Goal: Navigation & Orientation: Find specific page/section

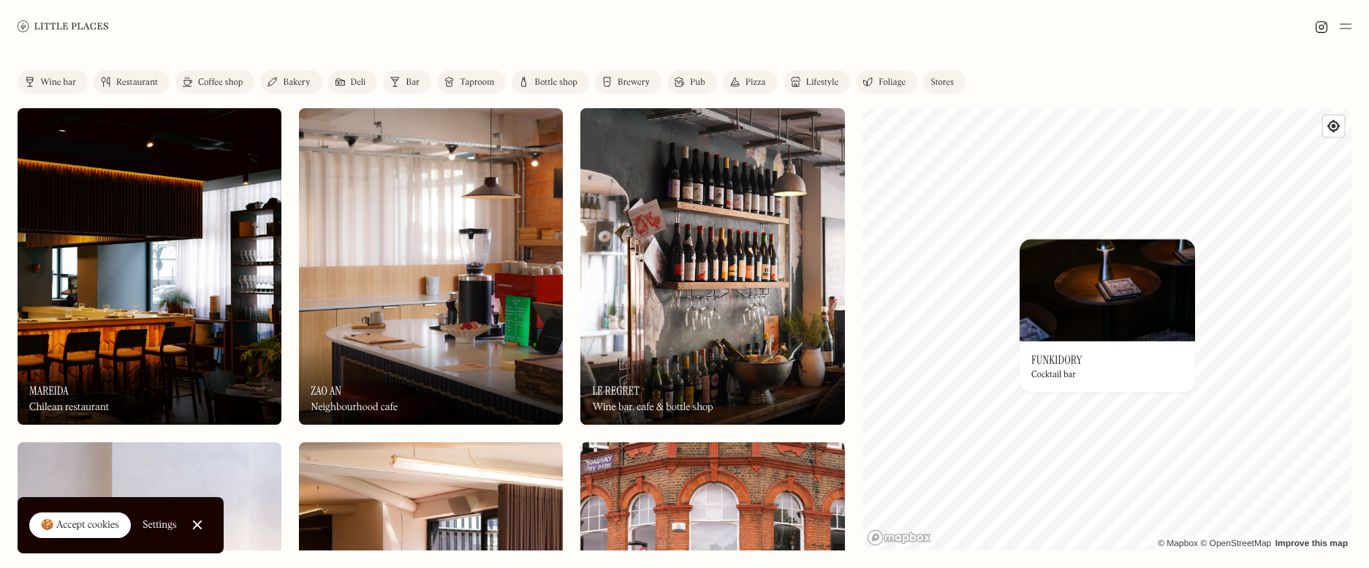
click at [1001, 354] on div "© Mapbox © OpenStreetMap Improve this map On Our Radar Funkidory Cocktail bar ×" at bounding box center [1106, 329] width 489 height 442
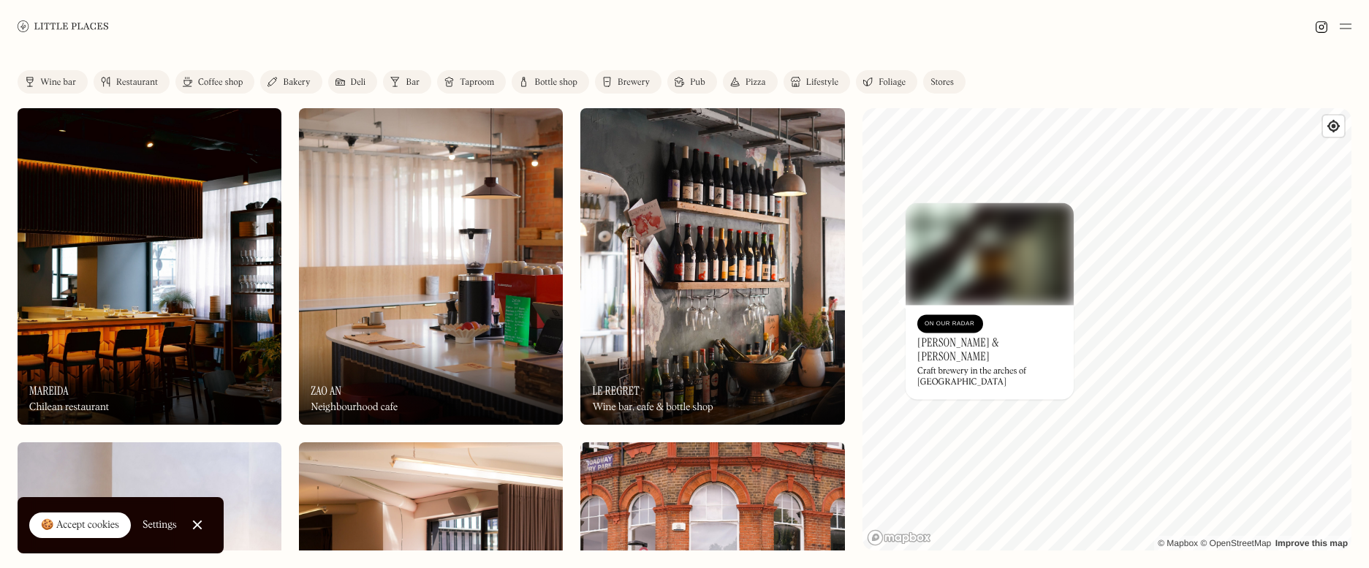
click at [1001, 213] on img at bounding box center [990, 253] width 168 height 102
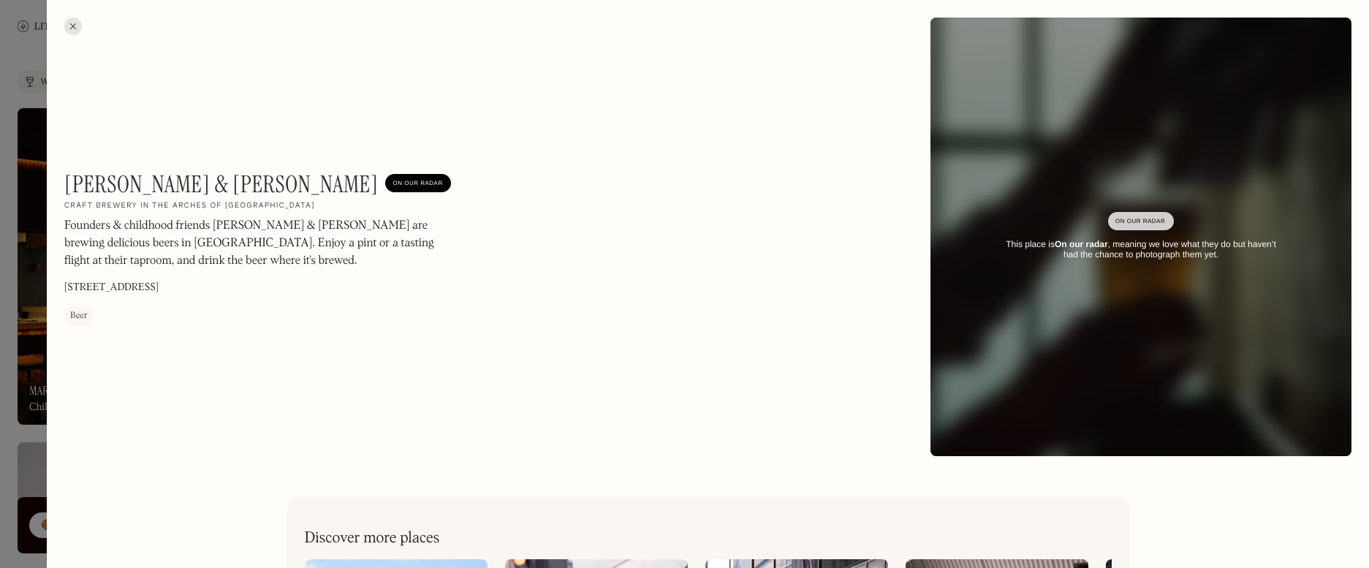
click at [67, 23] on div at bounding box center [73, 27] width 18 height 18
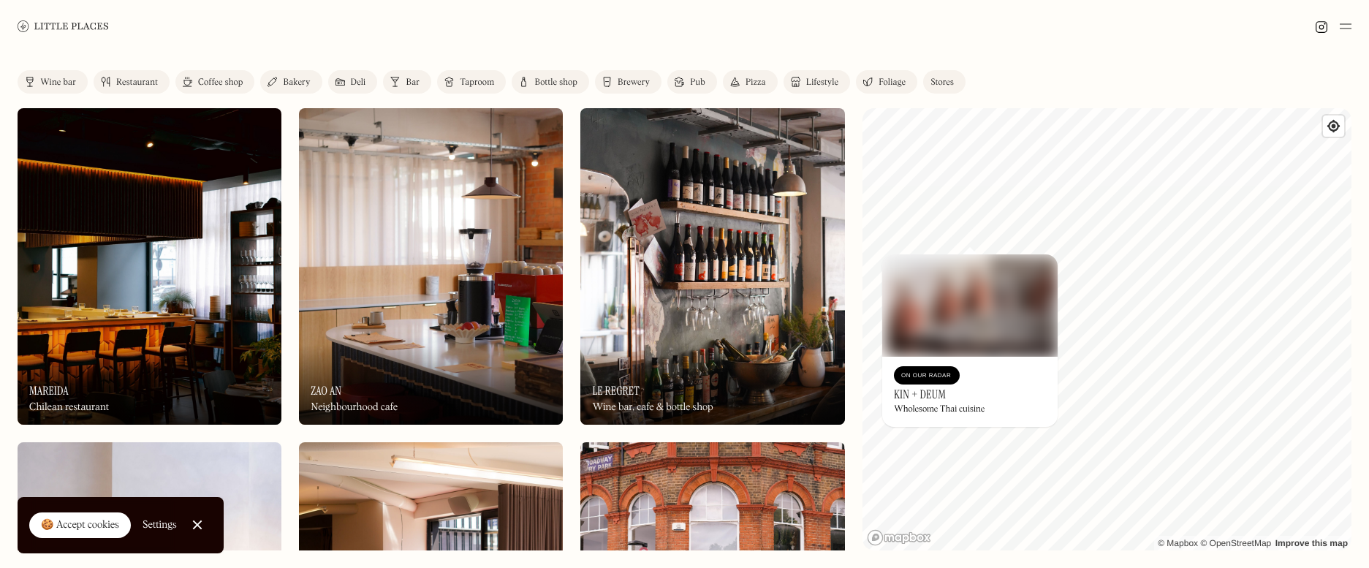
click at [950, 317] on img at bounding box center [969, 305] width 175 height 102
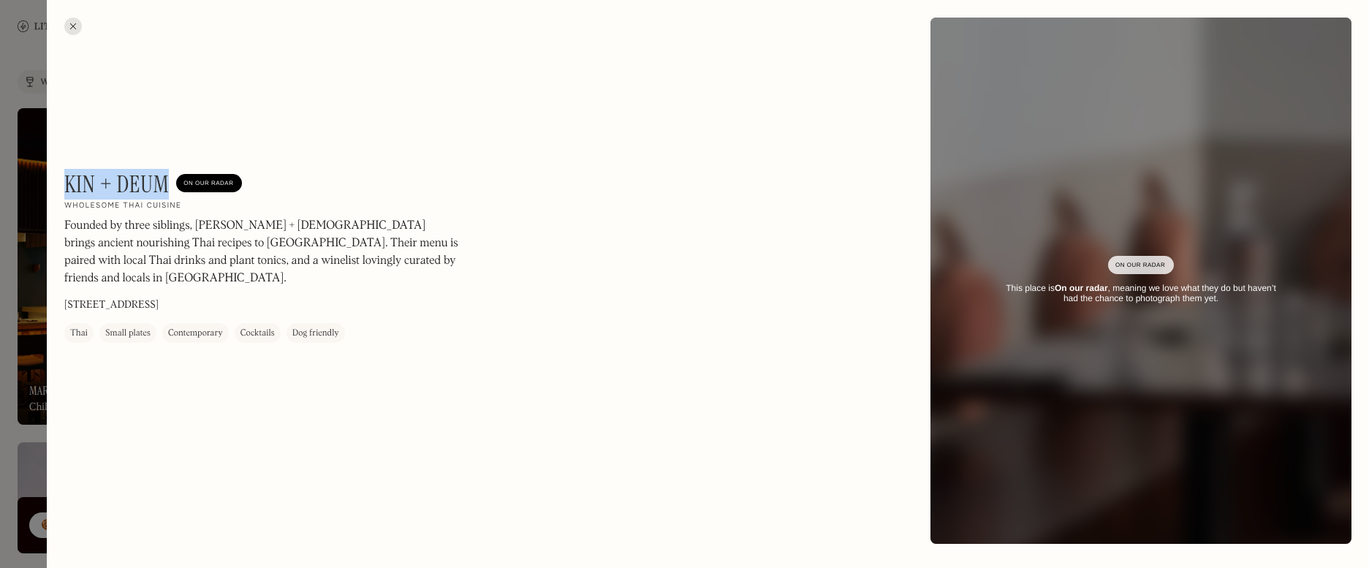
drag, startPoint x: 164, startPoint y: 174, endPoint x: 64, endPoint y: 176, distance: 100.2
click at [64, 176] on h1 "Kin + Deum" at bounding box center [116, 184] width 105 height 28
copy h1 "Kin + Deum"
click at [23, 157] on div at bounding box center [684, 284] width 1369 height 568
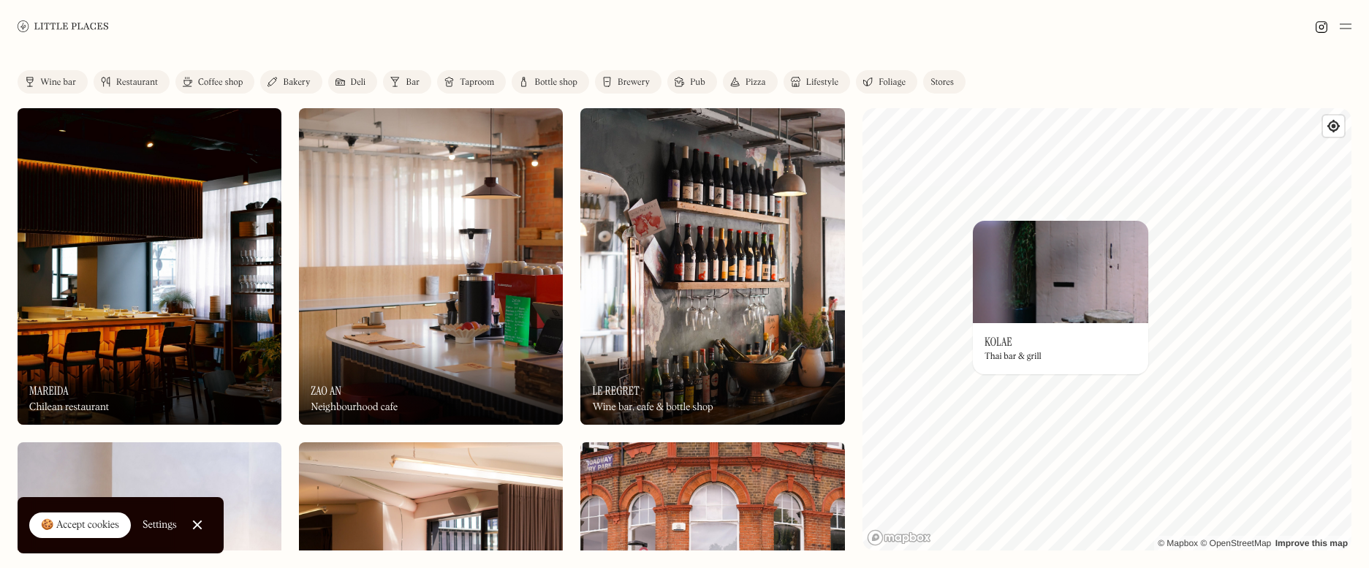
click at [1001, 281] on img at bounding box center [1060, 272] width 175 height 102
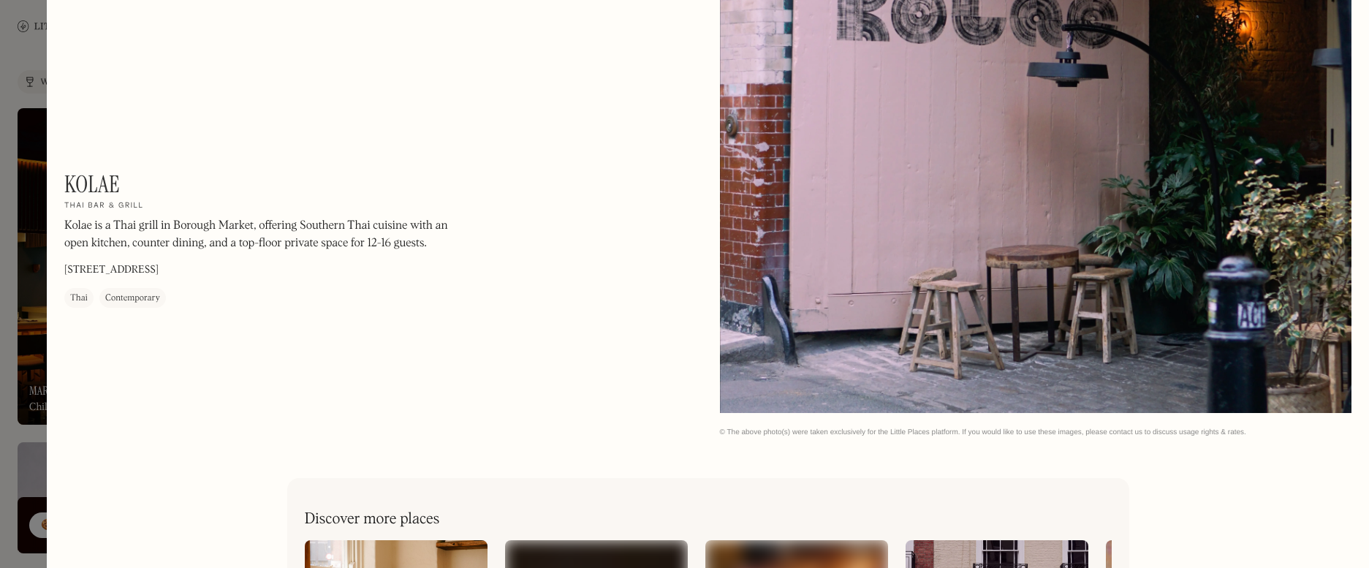
scroll to position [1136, 0]
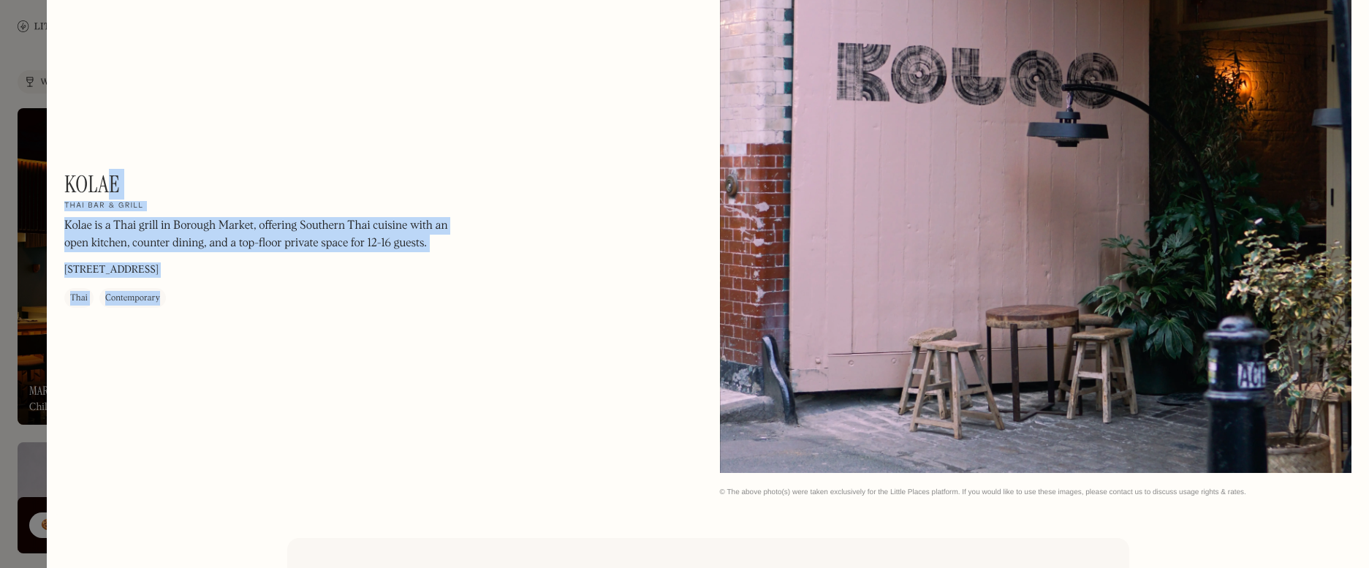
drag, startPoint x: 113, startPoint y: 178, endPoint x: 61, endPoint y: 181, distance: 51.2
click at [119, 173] on h1 "Kolae" at bounding box center [92, 184] width 56 height 28
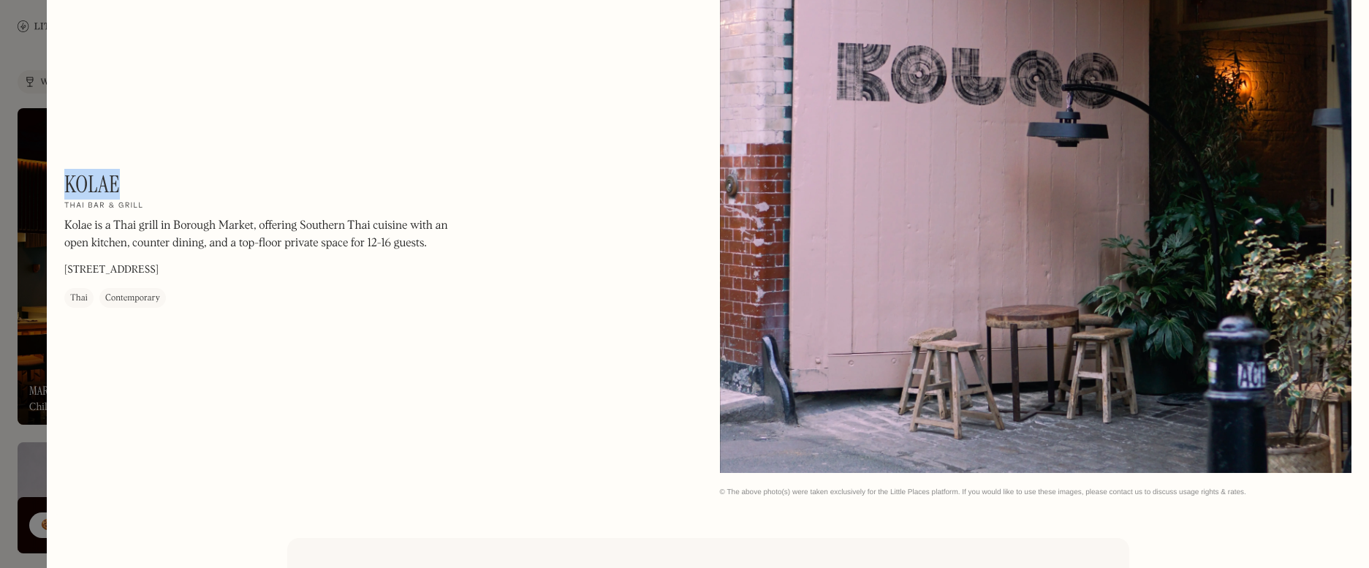
drag, startPoint x: 118, startPoint y: 181, endPoint x: 69, endPoint y: 175, distance: 50.0
click at [69, 175] on h1 "Kolae" at bounding box center [92, 184] width 56 height 28
copy h1 "Kolae"
